Goal: Check status: Check status

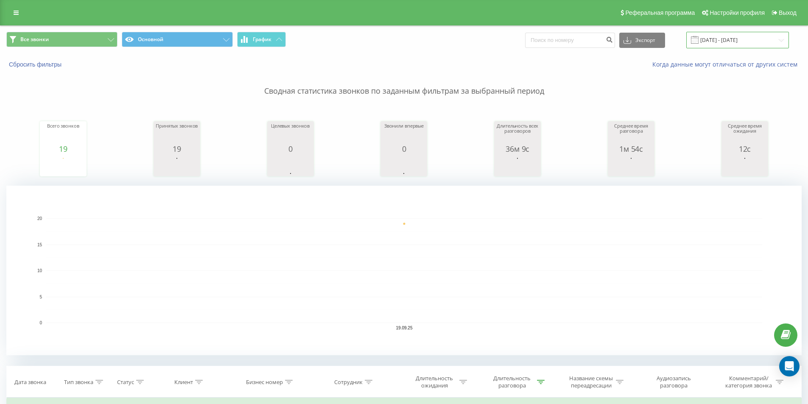
click at [733, 45] on input "[DATE] - [DATE]" at bounding box center [737, 40] width 103 height 17
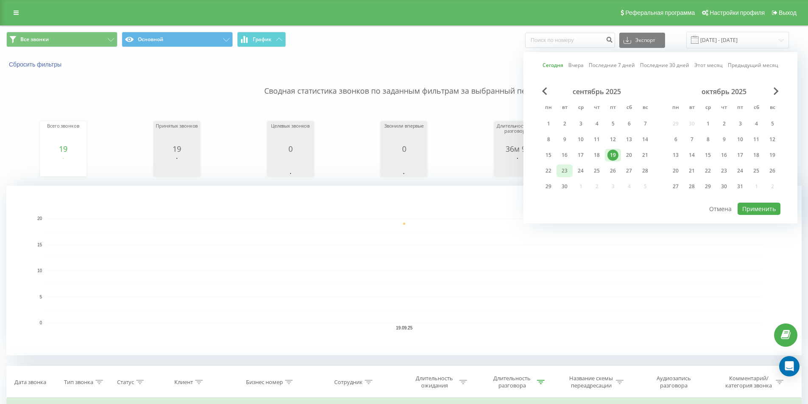
click at [562, 168] on div "23" at bounding box center [564, 170] width 11 height 11
click at [766, 210] on button "Применить" at bounding box center [759, 209] width 43 height 12
type input "[DATE] - [DATE]"
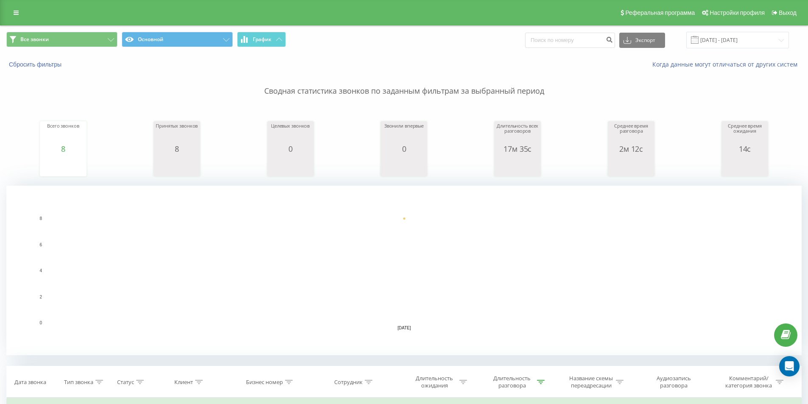
scroll to position [85, 0]
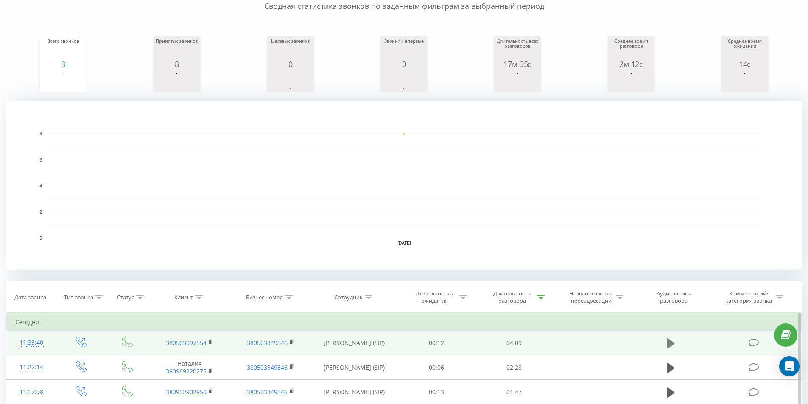
click at [670, 344] on icon at bounding box center [671, 343] width 8 height 10
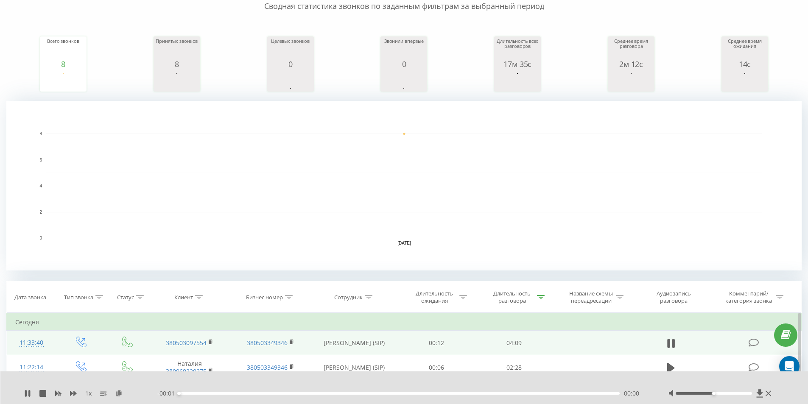
click at [192, 393] on div "00:00" at bounding box center [399, 393] width 441 height 3
drag, startPoint x: 216, startPoint y: 392, endPoint x: 262, endPoint y: 397, distance: 46.5
click at [262, 397] on div "- 03:35 00:34 00:34" at bounding box center [402, 393] width 490 height 8
click at [26, 394] on icon at bounding box center [26, 393] width 2 height 7
